Goal: Information Seeking & Learning: Learn about a topic

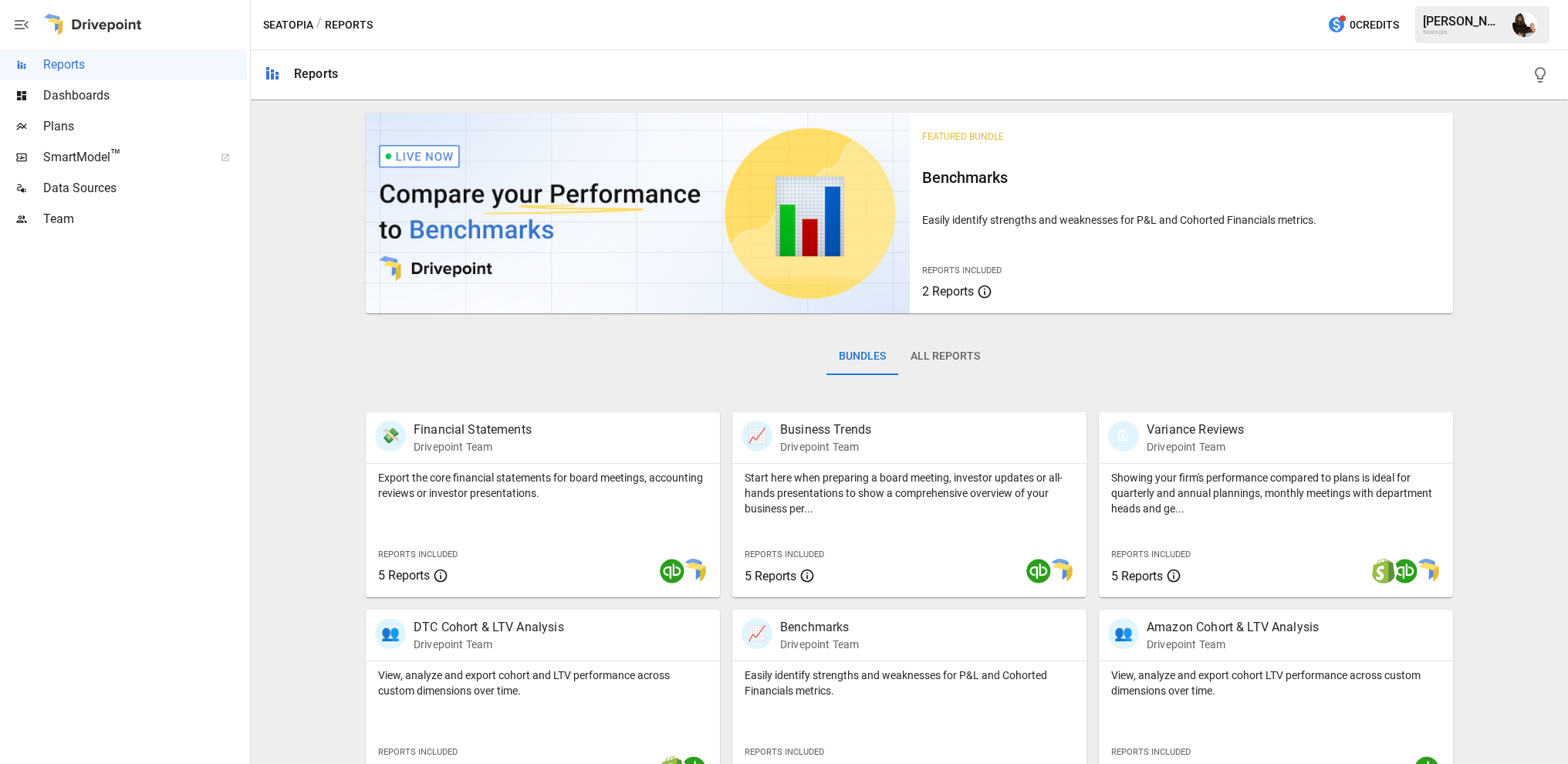
click at [75, 117] on span "Plans" at bounding box center [144, 126] width 204 height 18
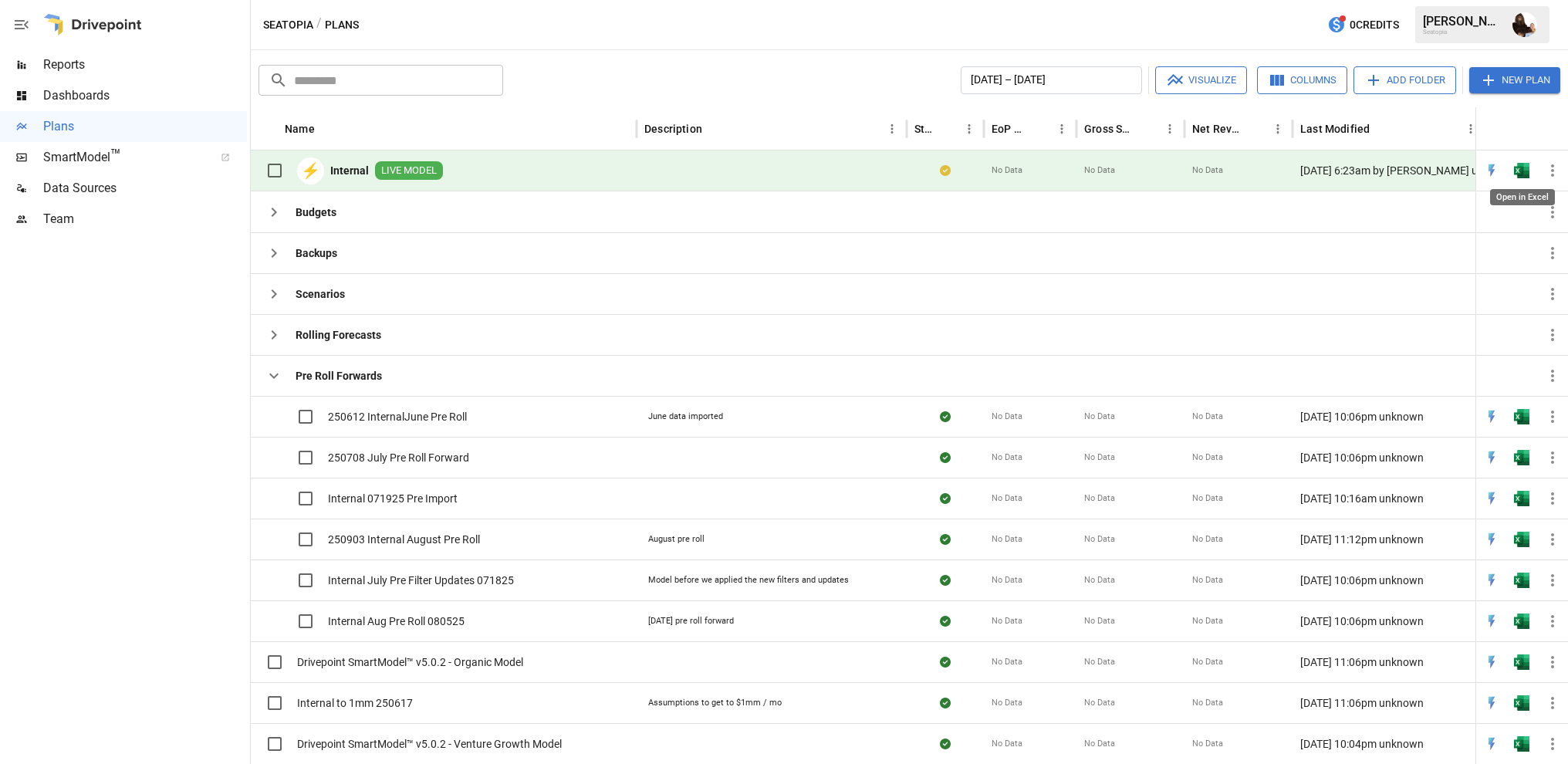
click at [1514, 169] on img "Open in Excel" at bounding box center [1521, 171] width 16 height 16
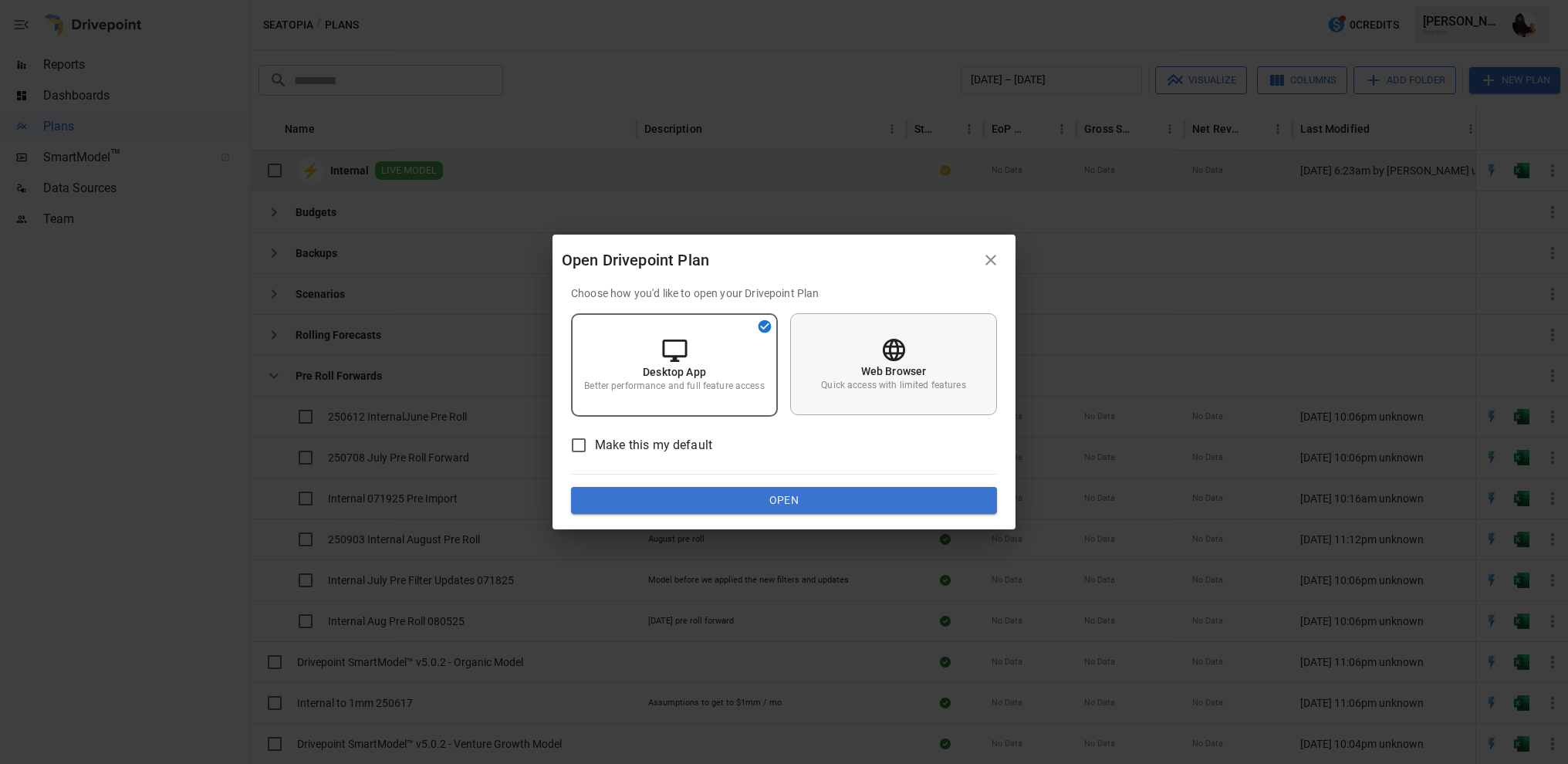
click at [915, 406] on div "Web Browser Quick access with limited features" at bounding box center [893, 364] width 207 height 102
click at [769, 509] on button "Open" at bounding box center [784, 501] width 426 height 28
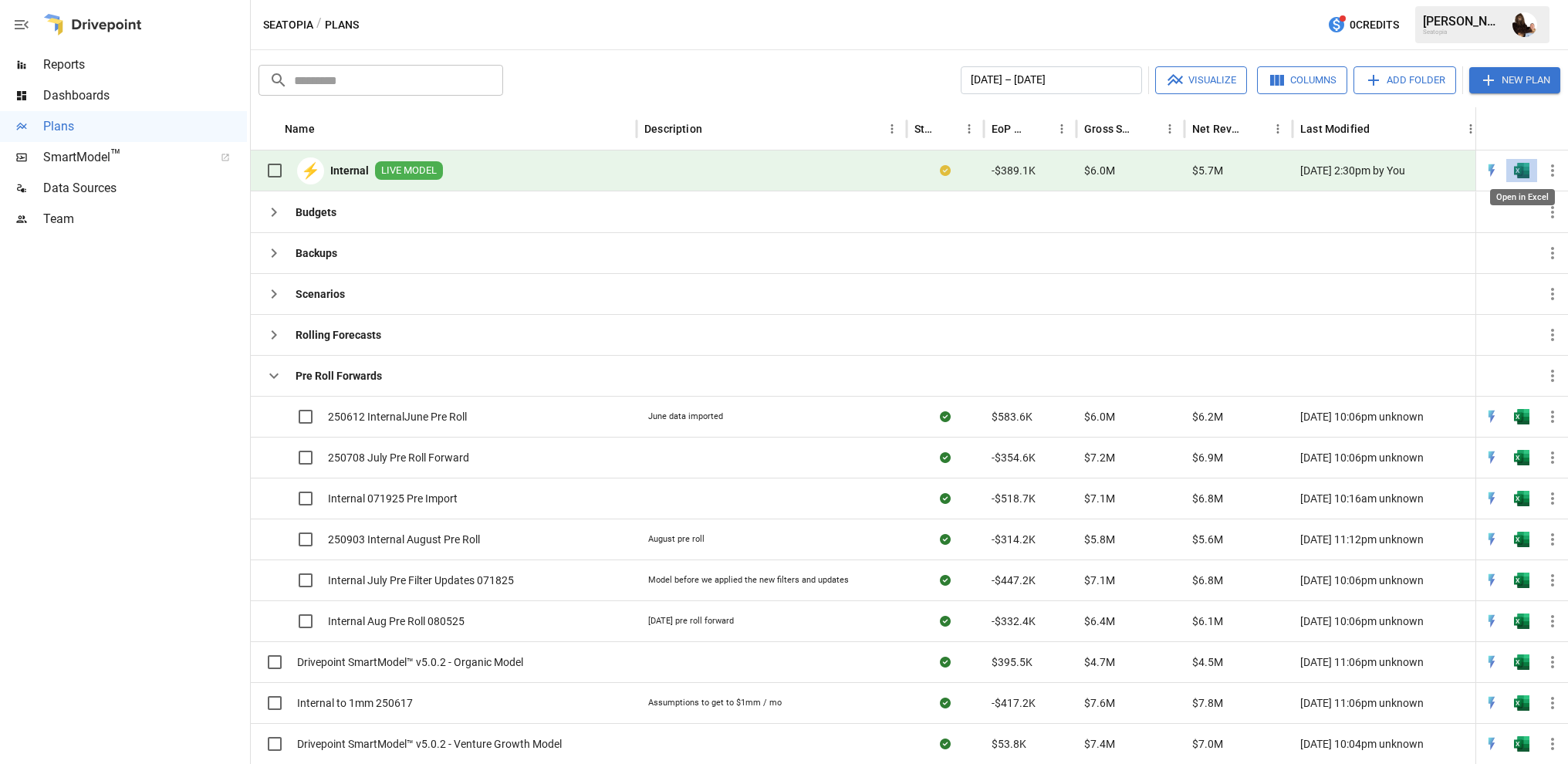
click at [1520, 166] on img "Open in Excel" at bounding box center [1521, 171] width 16 height 16
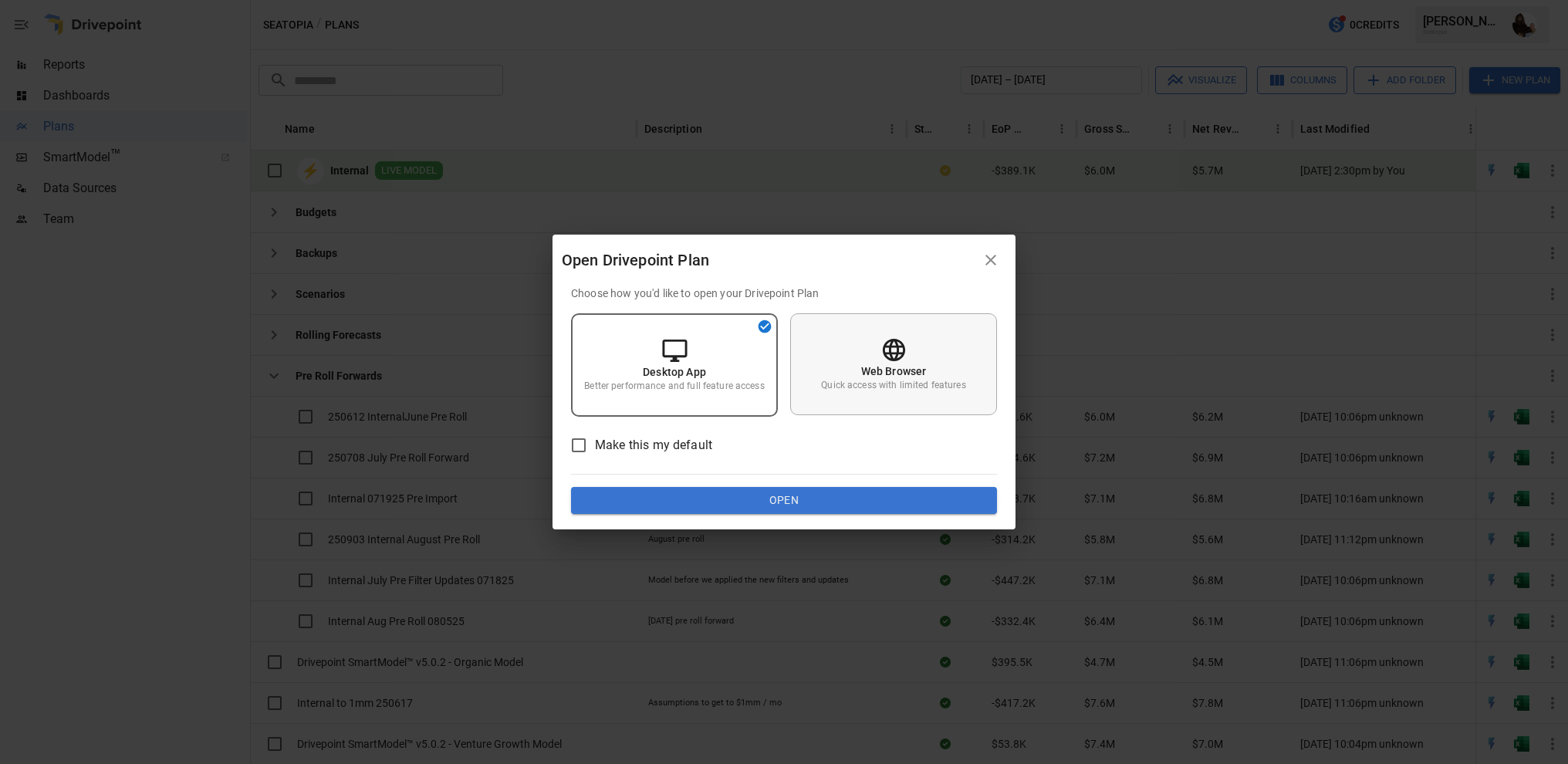
click at [887, 383] on p "Quick access with limited features" at bounding box center [892, 386] width 144 height 13
click at [790, 494] on button "Open" at bounding box center [784, 501] width 426 height 28
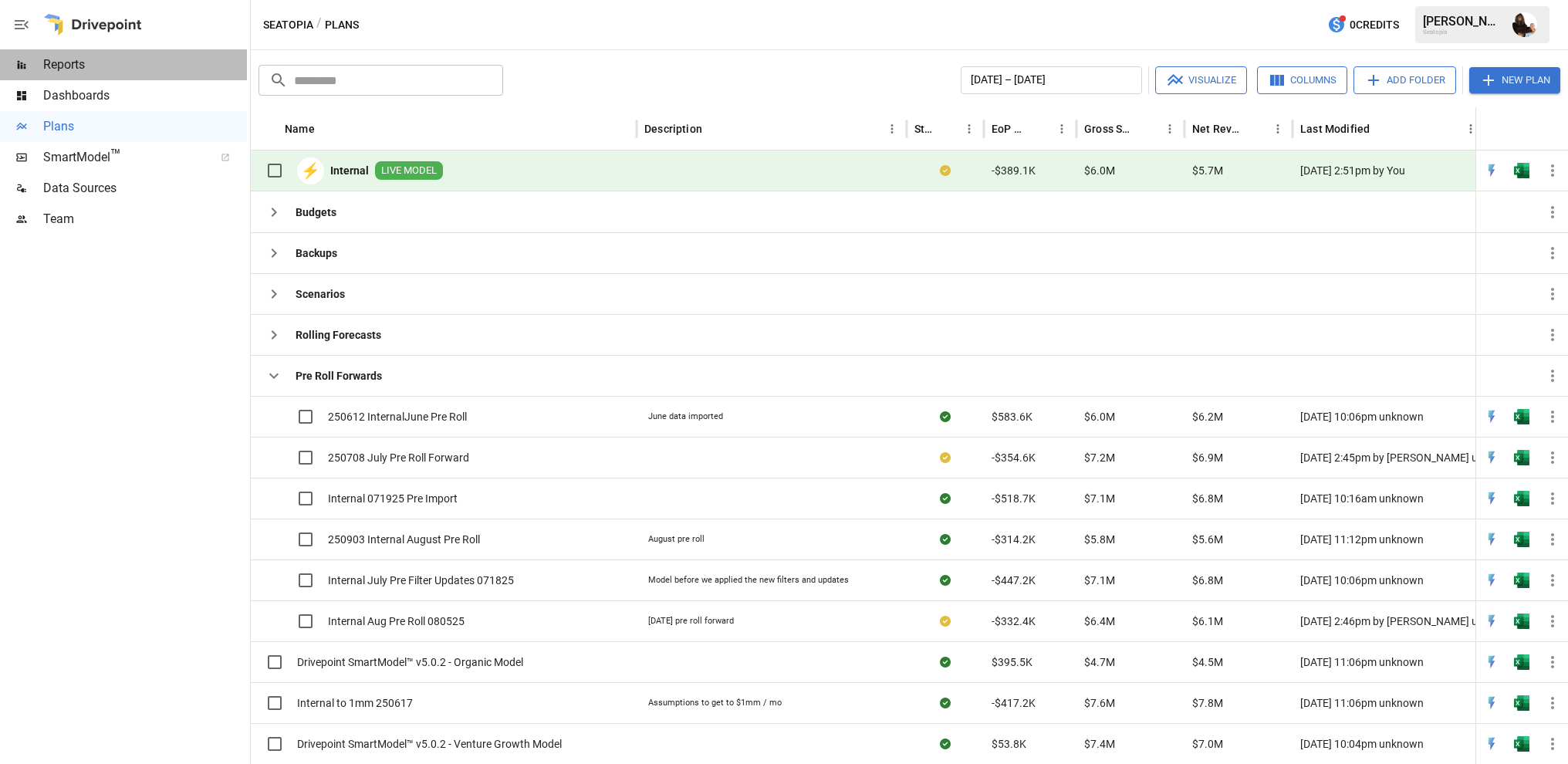
click at [68, 72] on span "Reports" at bounding box center [144, 64] width 204 height 18
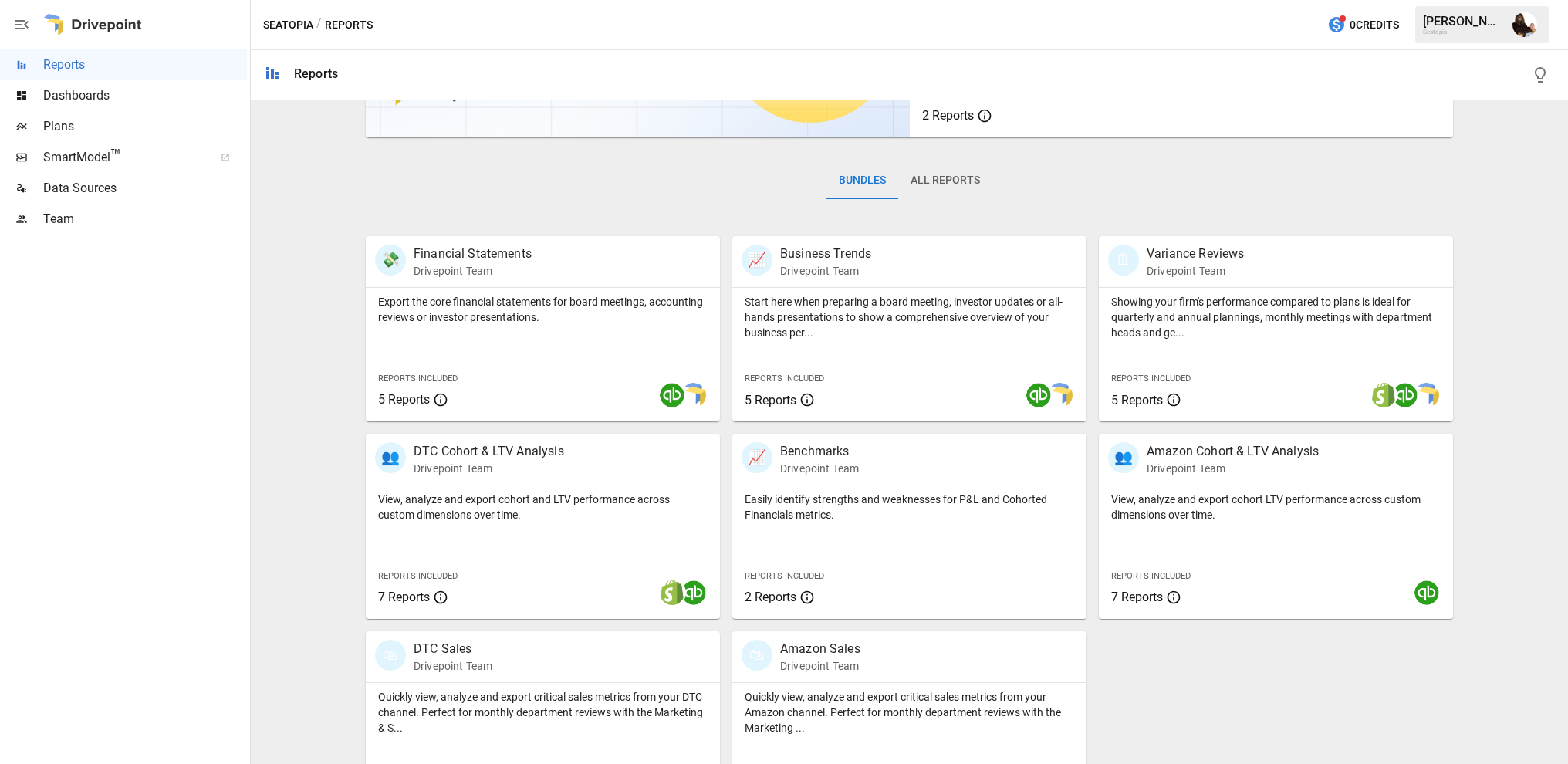
scroll to position [235, 0]
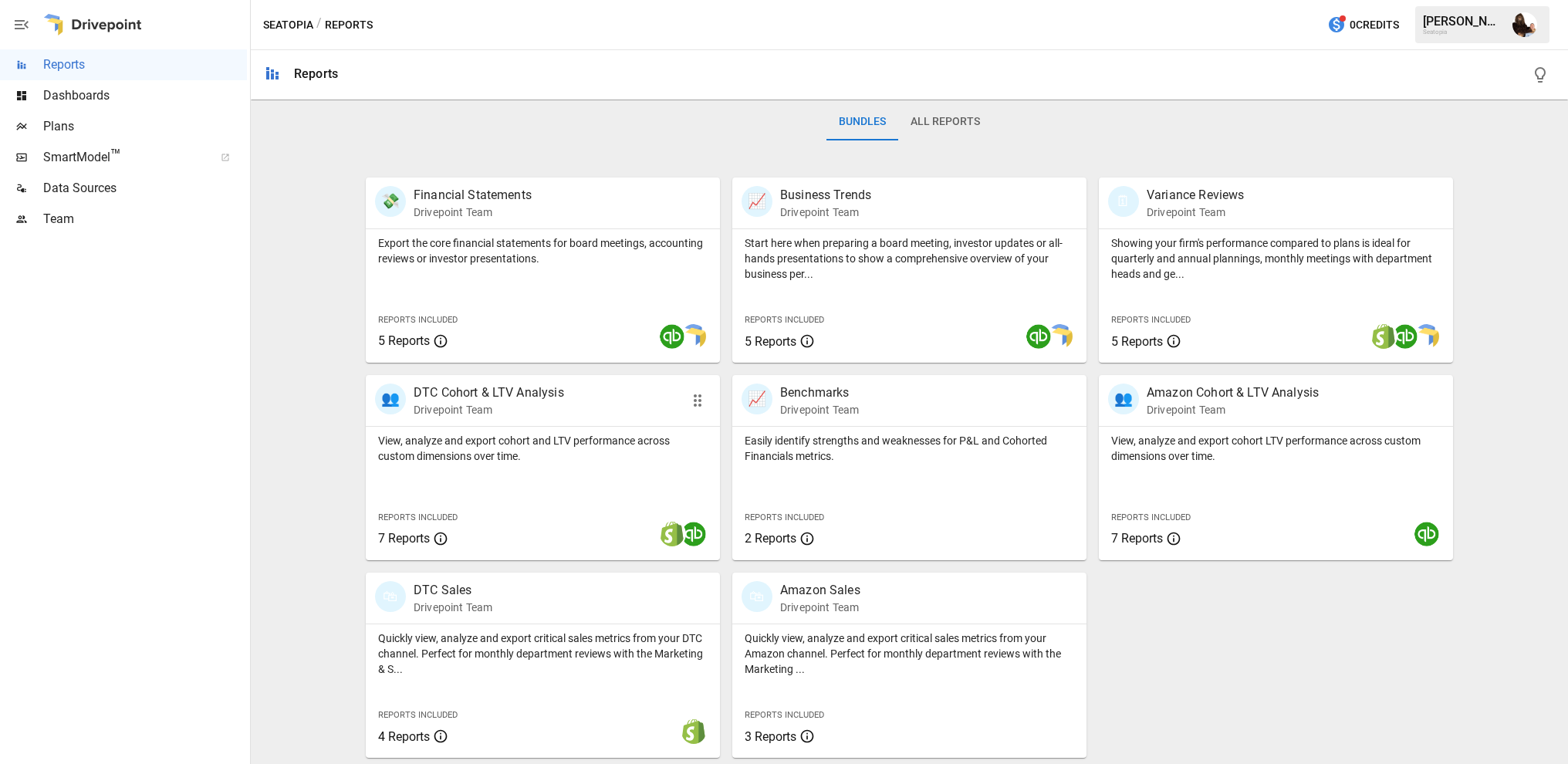
click at [518, 422] on div "👥 DTC Cohort & LTV Analysis Drivepoint Team" at bounding box center [543, 401] width 354 height 51
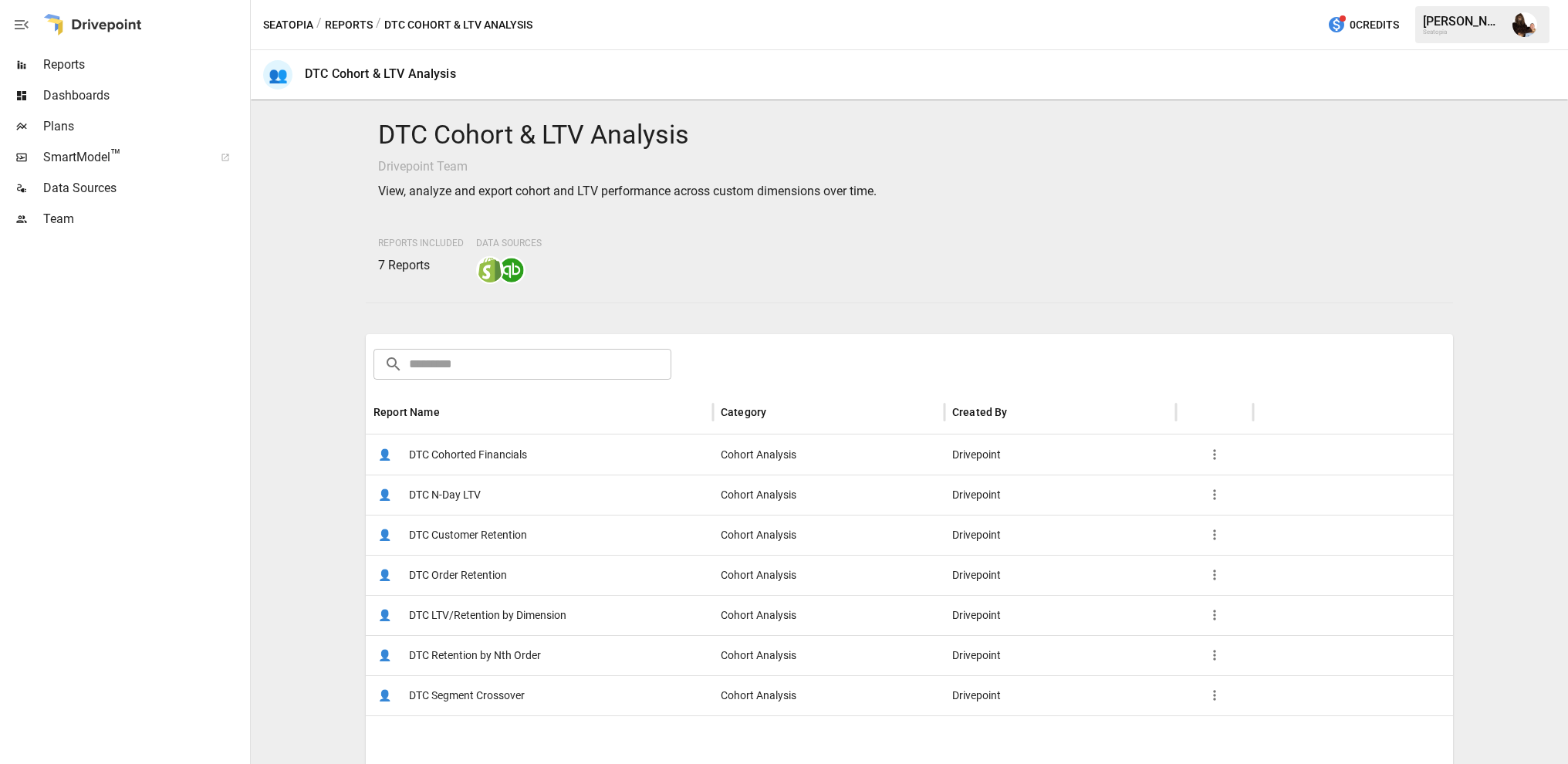
click at [443, 448] on span "DTC Cohorted Financials" at bounding box center [467, 455] width 118 height 40
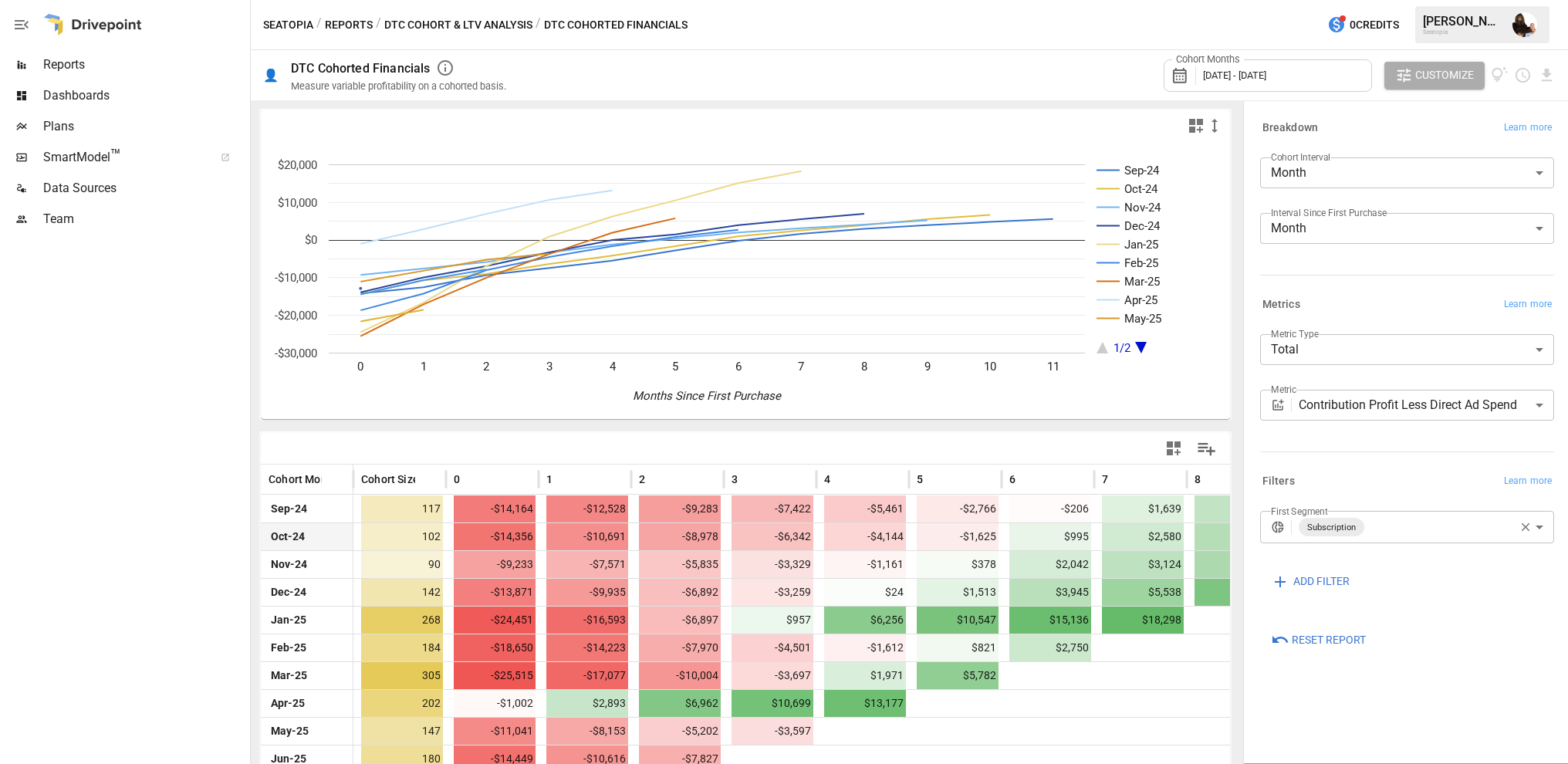
scroll to position [74, 0]
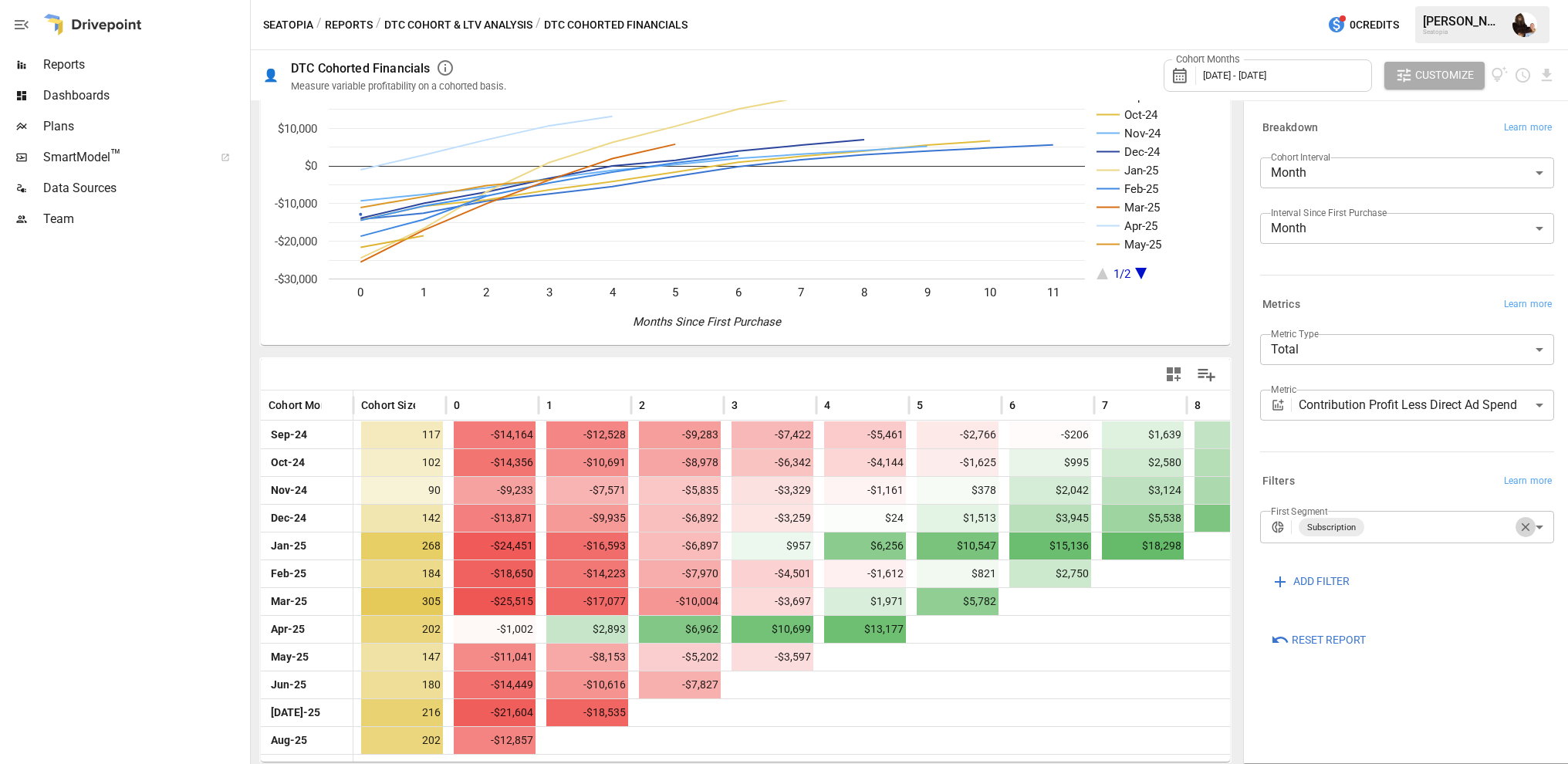
click at [1525, 531] on icon "button" at bounding box center [1525, 527] width 14 height 14
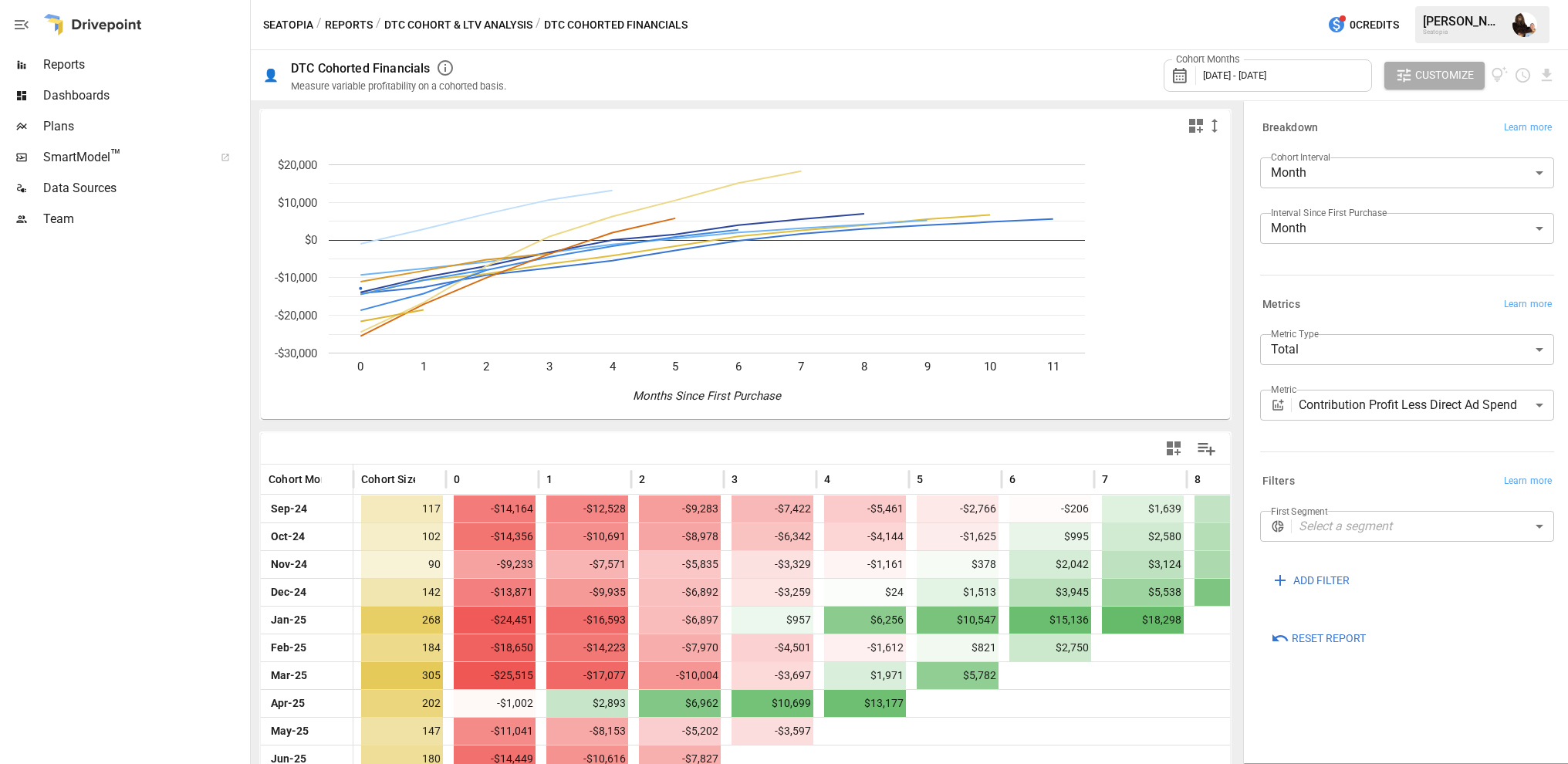
click at [1374, 0] on body "Reports Dashboards Plans SmartModel ™ Data Sources Team Seatopia / Reports / DT…" at bounding box center [784, 0] width 1568 height 0
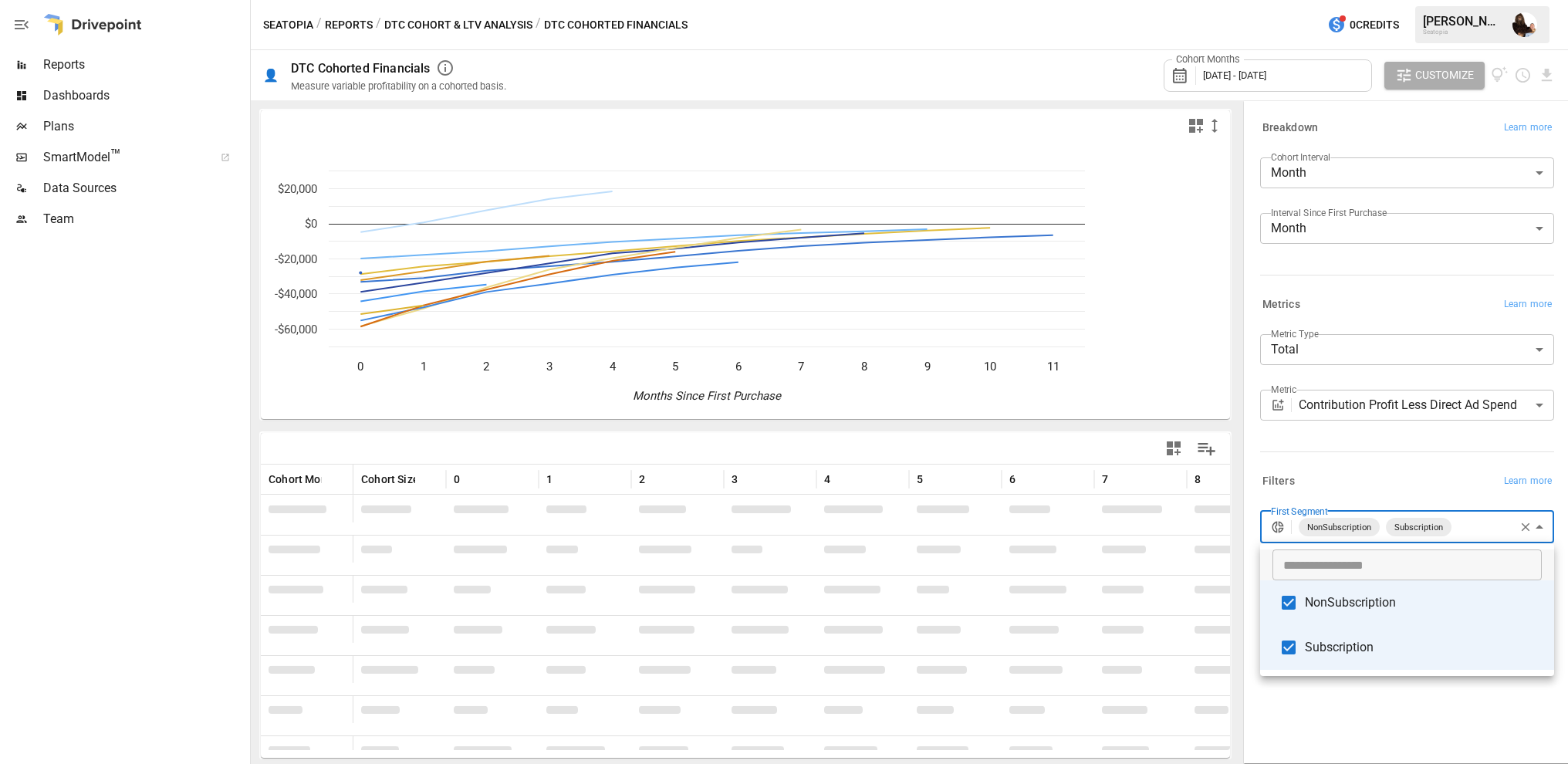
type input "**********"
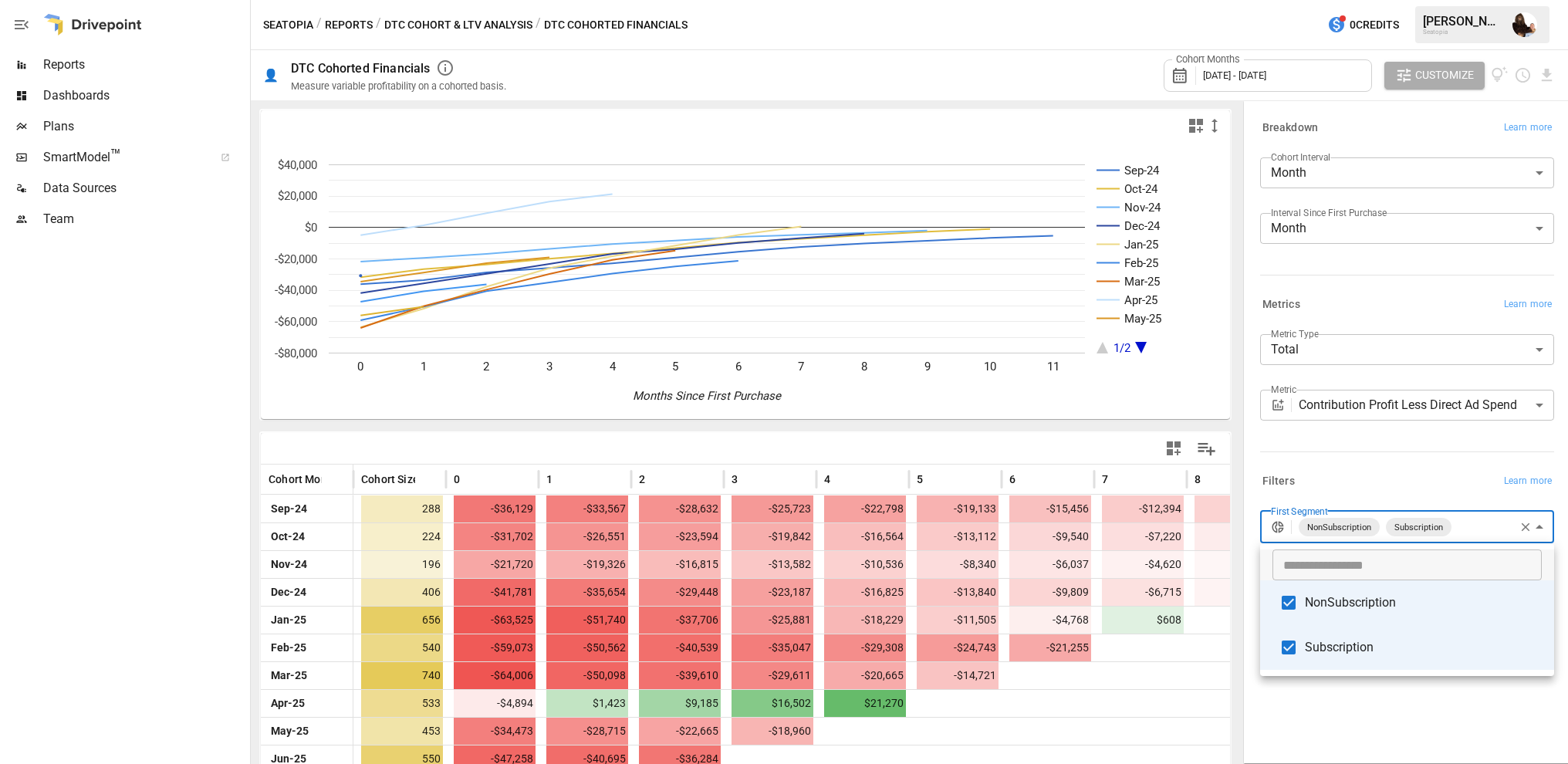
click at [1041, 688] on div at bounding box center [784, 382] width 1568 height 764
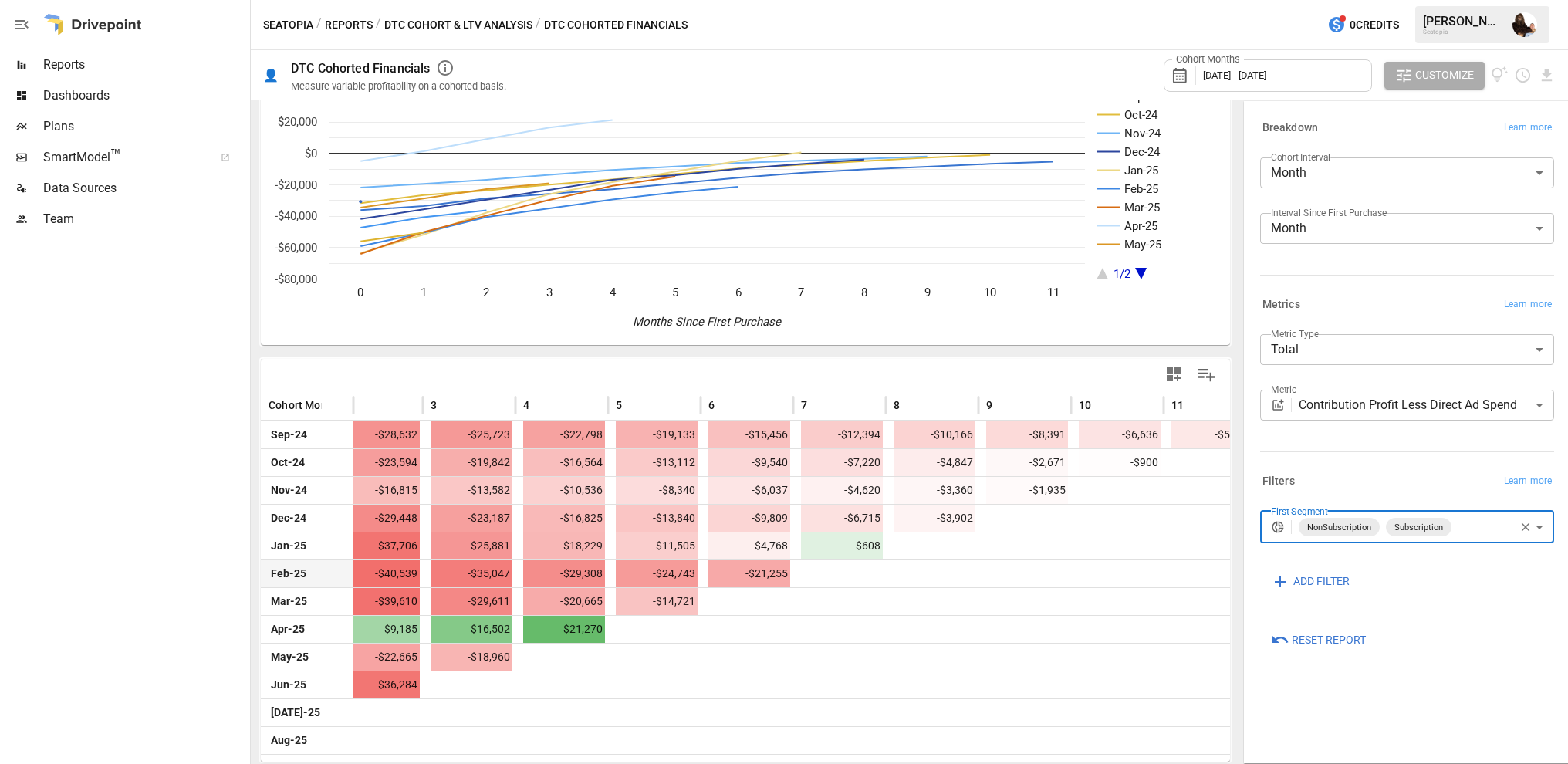
scroll to position [0, 327]
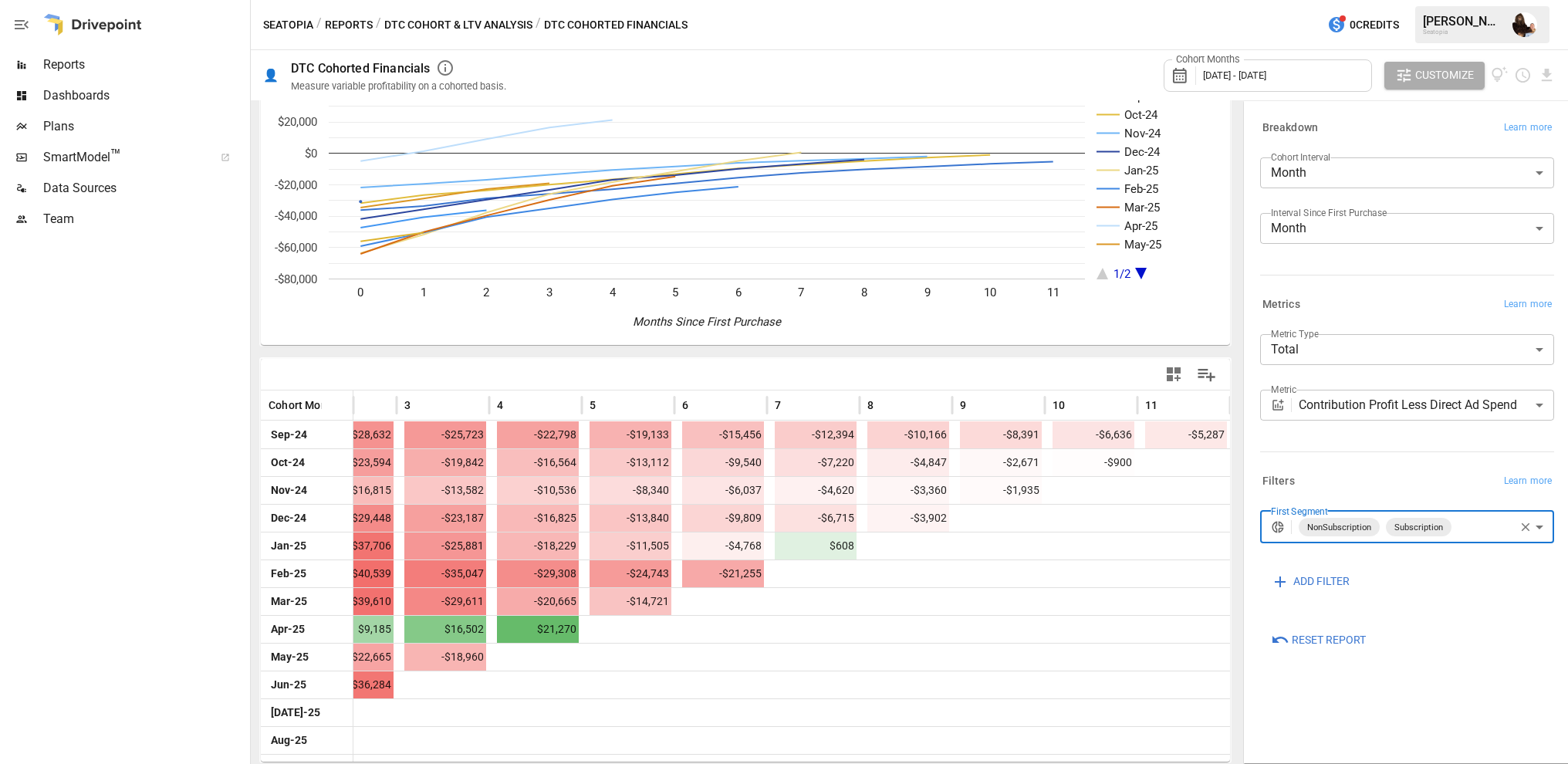
click at [1522, 531] on icon "button" at bounding box center [1525, 527] width 14 height 14
